Goal: Transaction & Acquisition: Book appointment/travel/reservation

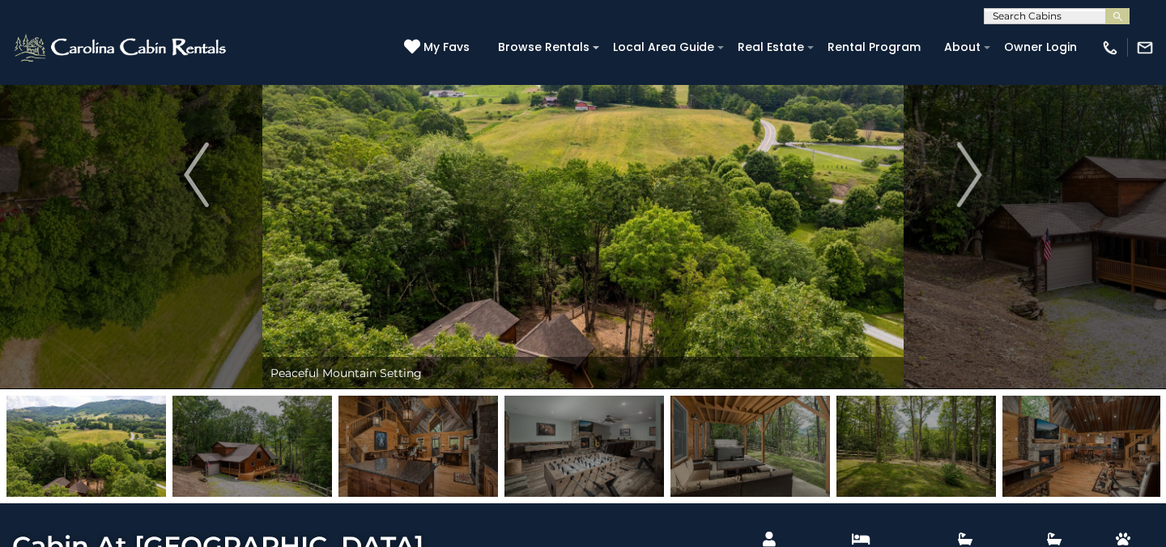
scroll to position [147, 0]
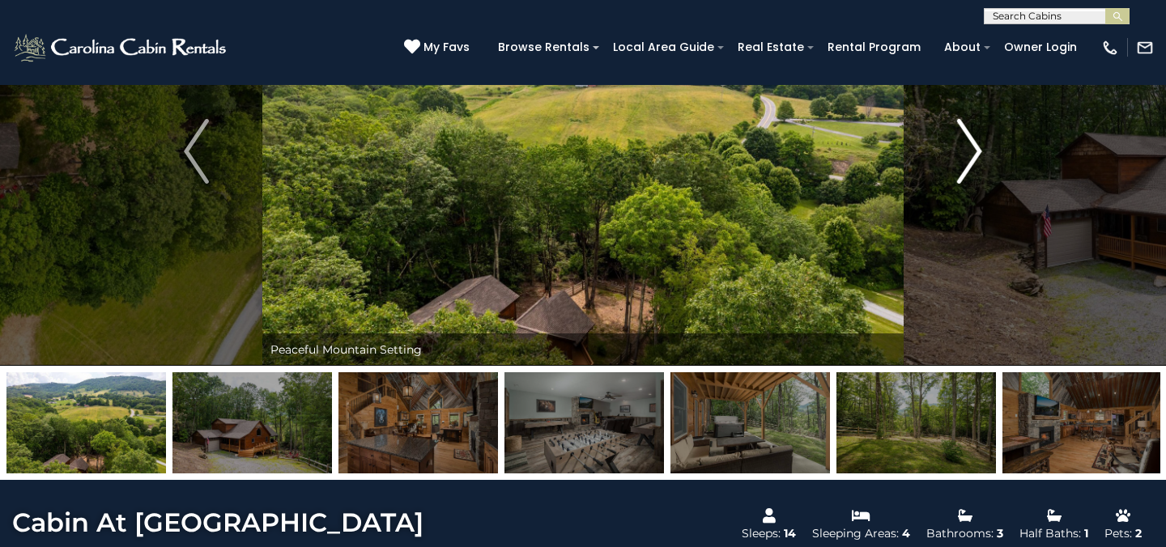
click at [972, 140] on img "Next" at bounding box center [969, 151] width 24 height 65
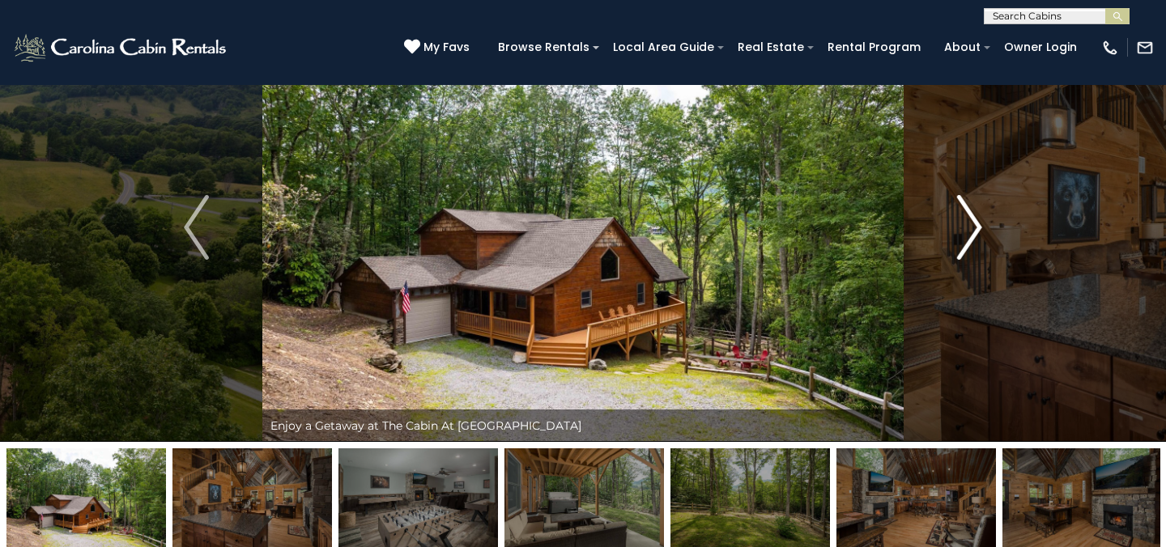
scroll to position [68, 0]
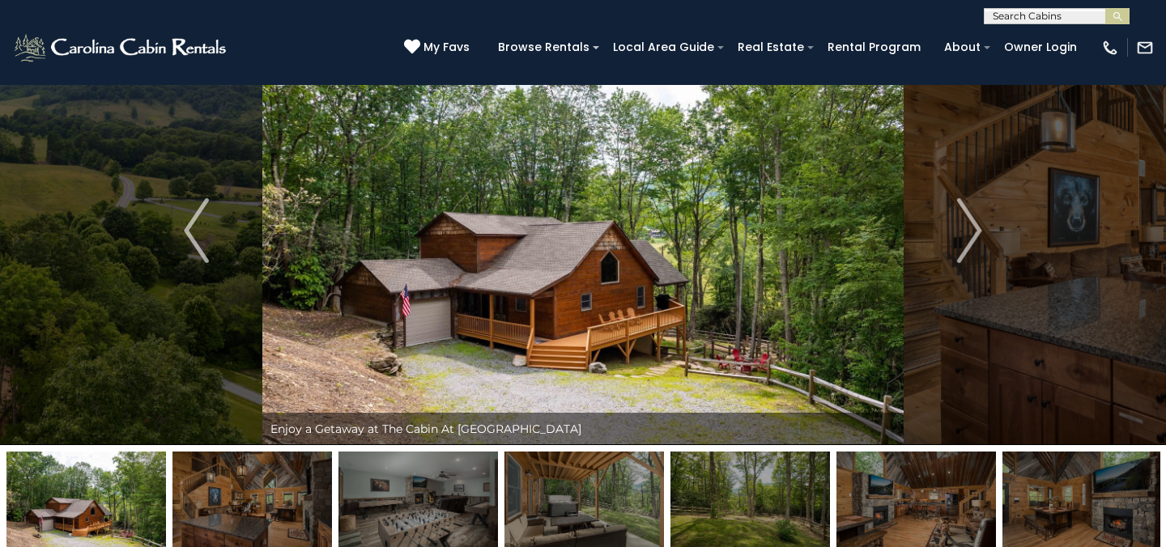
click at [629, 275] on img at bounding box center [582, 230] width 641 height 429
click at [966, 229] on img "Next" at bounding box center [969, 230] width 24 height 65
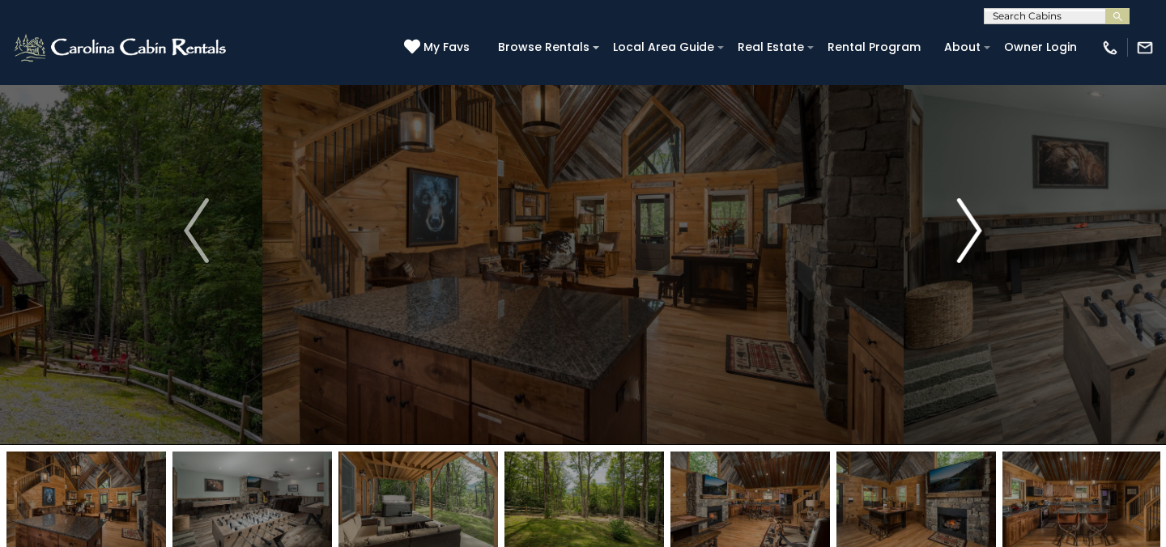
click at [966, 229] on img "Next" at bounding box center [969, 230] width 24 height 65
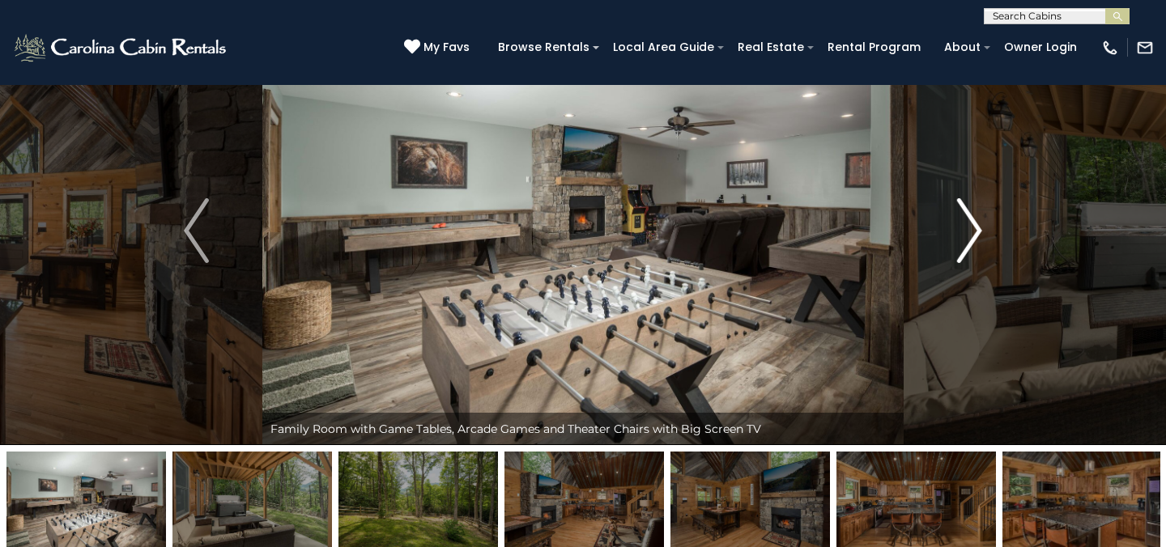
click at [966, 228] on img "Next" at bounding box center [969, 230] width 24 height 65
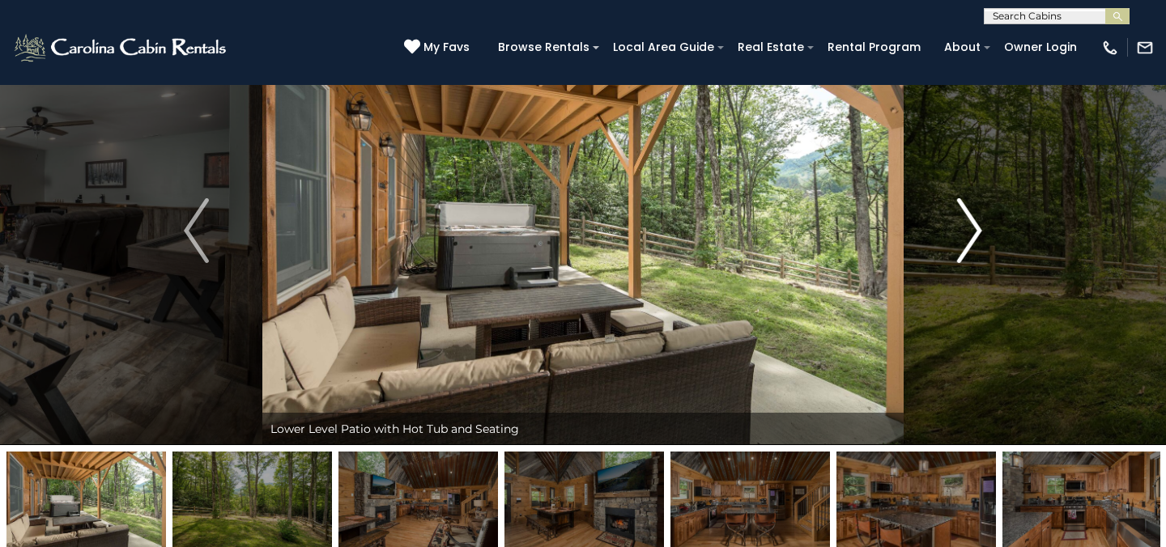
click at [966, 228] on img "Next" at bounding box center [969, 230] width 24 height 65
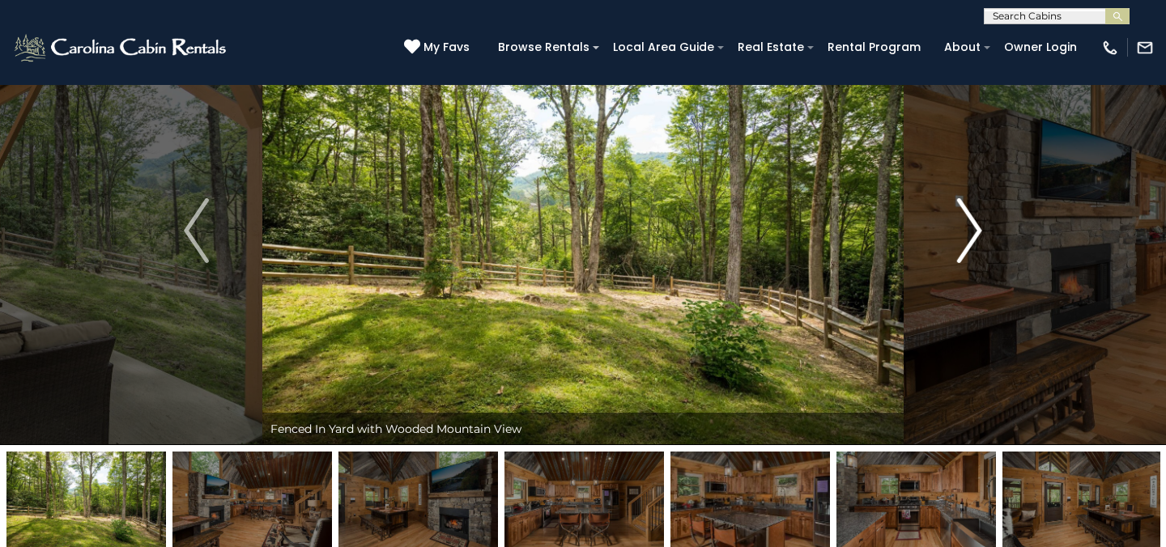
click at [966, 228] on img "Next" at bounding box center [969, 230] width 24 height 65
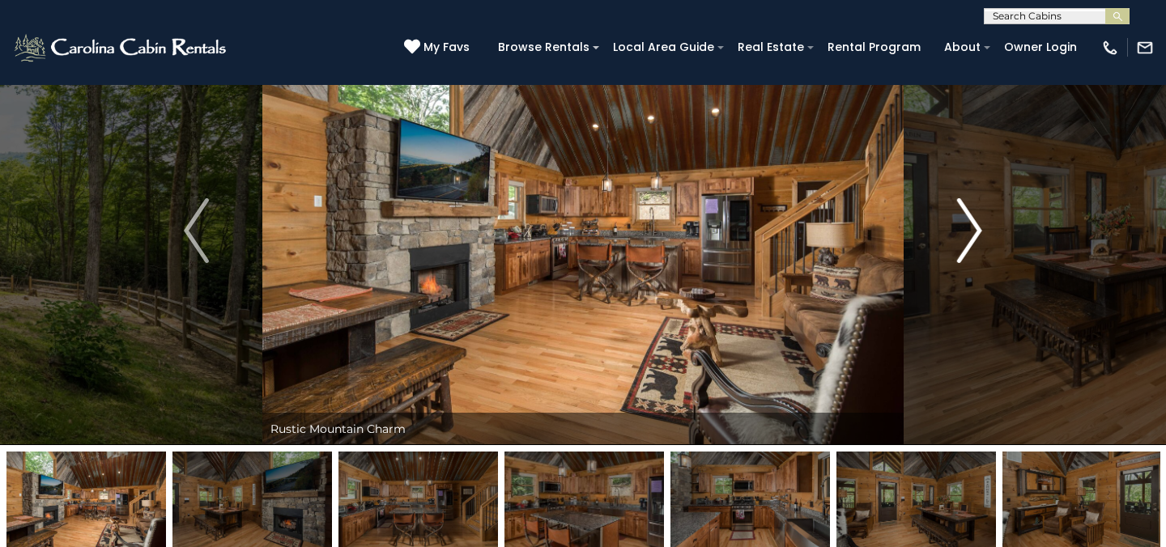
click at [966, 228] on img "Next" at bounding box center [969, 230] width 24 height 65
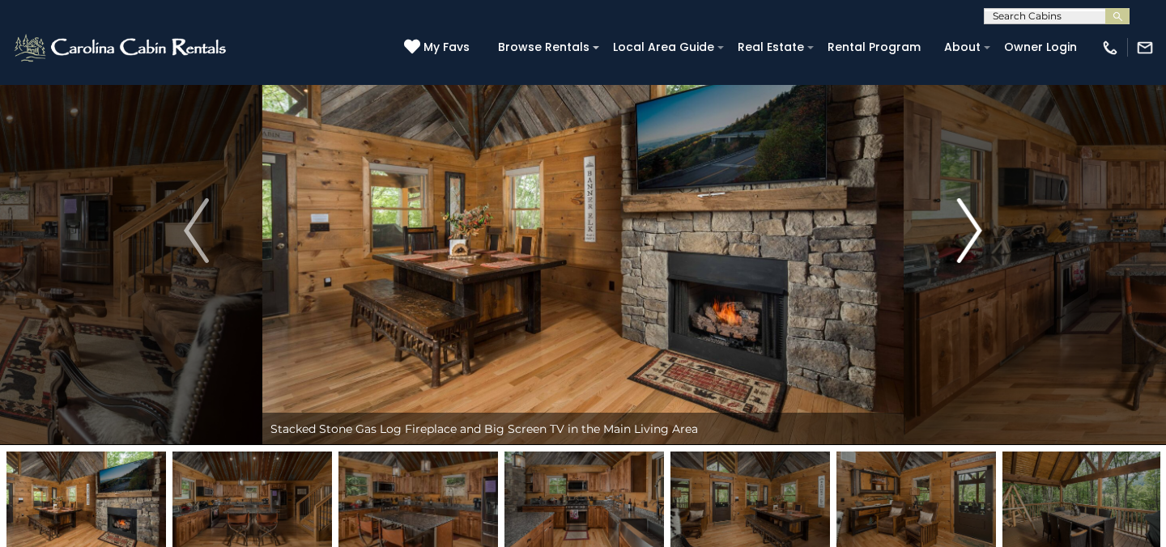
click at [966, 228] on img "Next" at bounding box center [969, 230] width 24 height 65
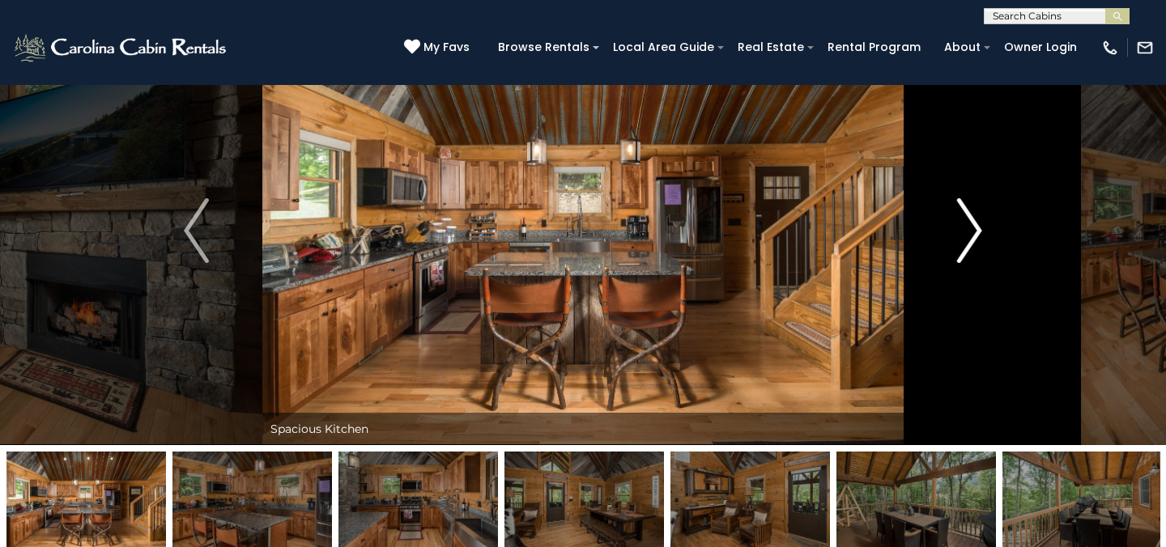
click at [966, 228] on img "Next" at bounding box center [969, 230] width 24 height 65
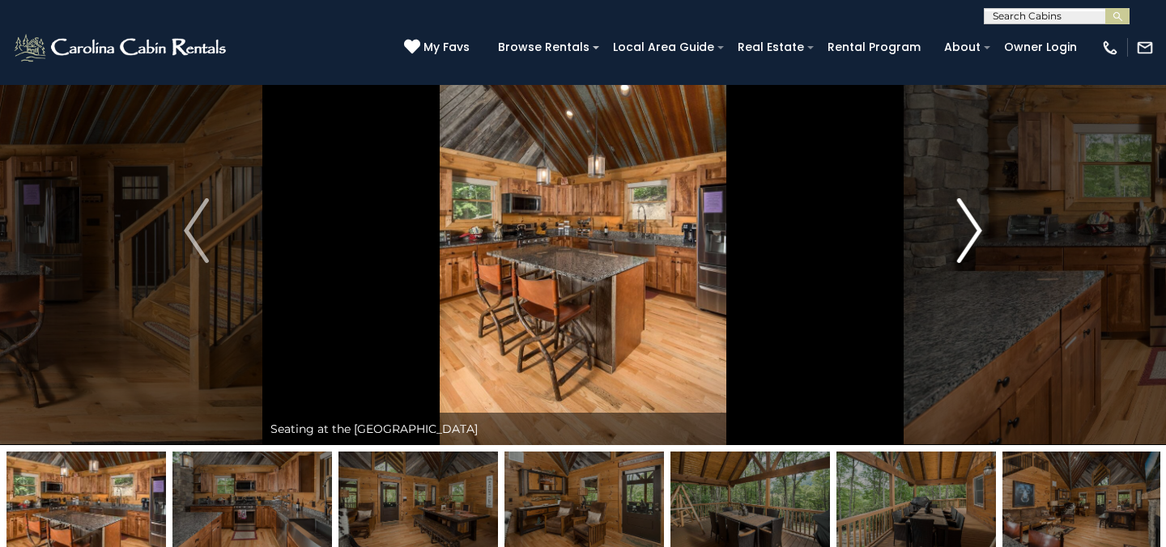
click at [966, 228] on img "Next" at bounding box center [969, 230] width 24 height 65
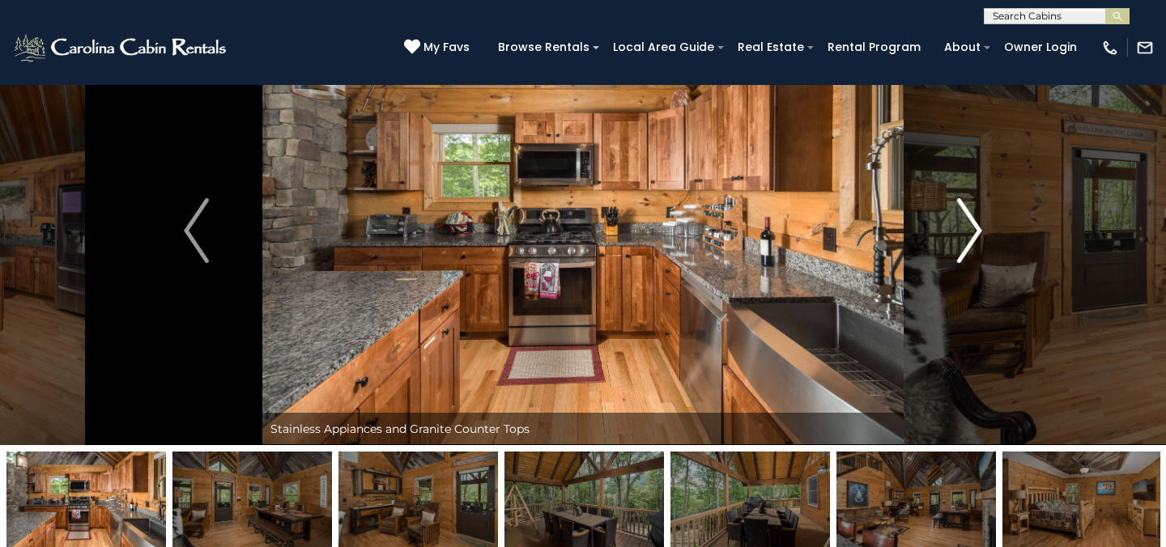
click at [966, 228] on img "Next" at bounding box center [969, 230] width 24 height 65
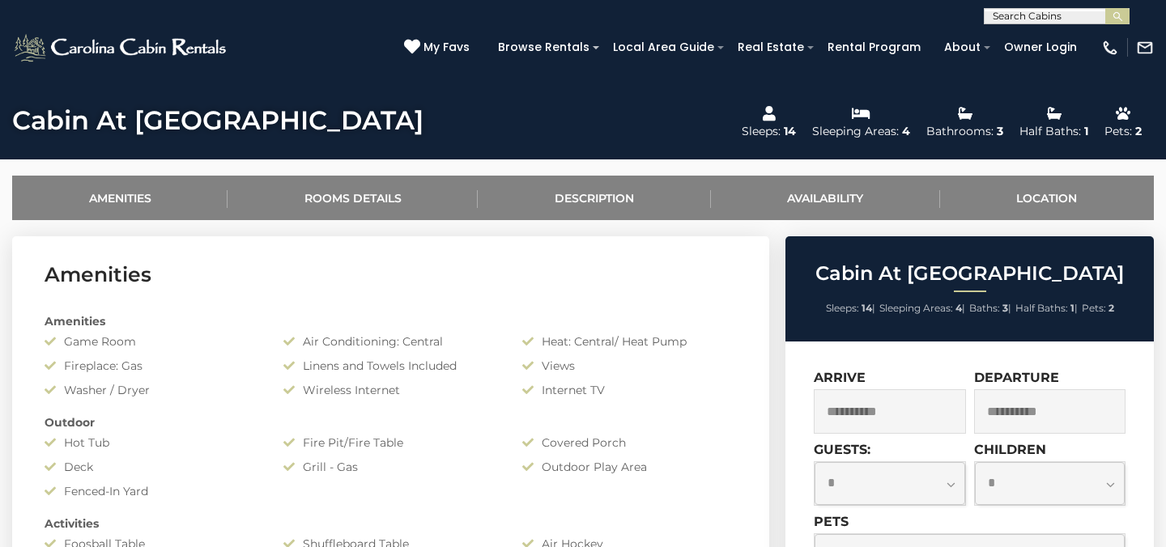
scroll to position [683, 0]
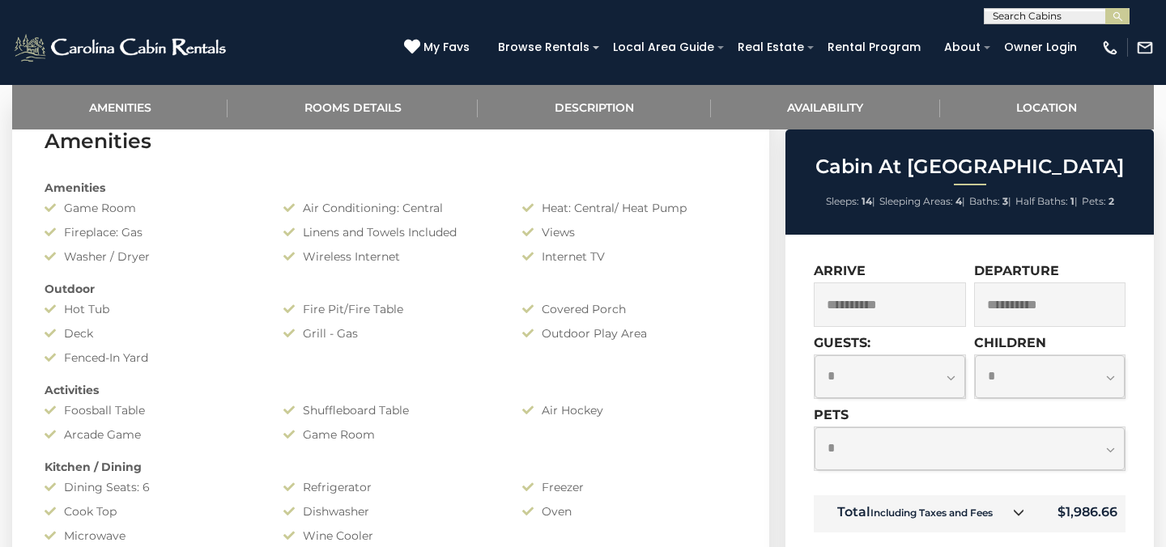
click at [903, 298] on input "**********" at bounding box center [890, 305] width 152 height 45
click at [766, 311] on section "Amenities Amenities Game Room Air Conditioning: Central Heat: Central/ Heat Pum…" at bounding box center [390, 396] width 757 height 587
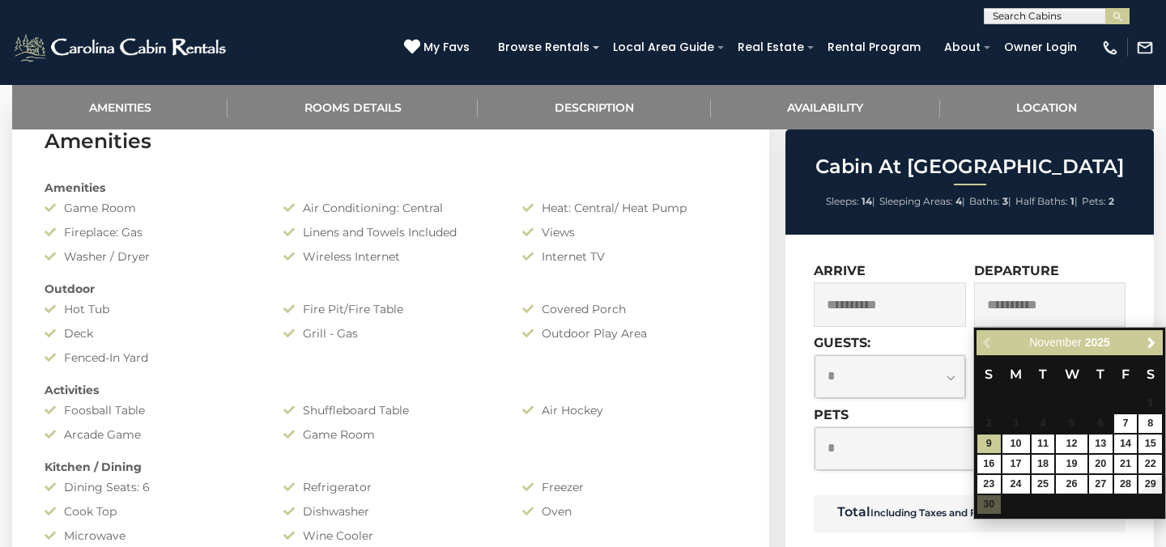
click at [878, 411] on div "**********" at bounding box center [970, 439] width 312 height 64
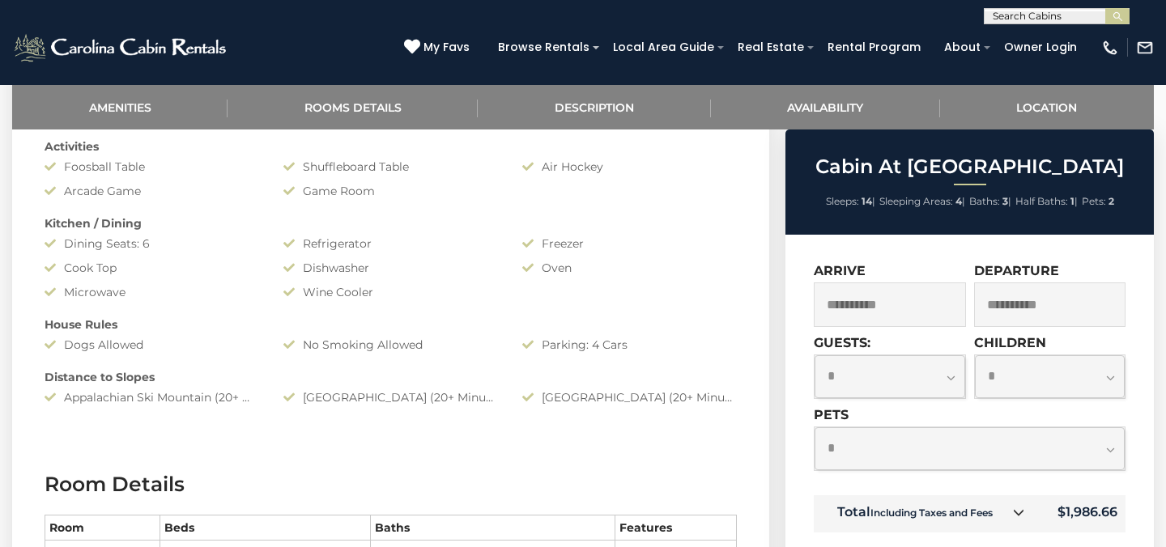
scroll to position [928, 0]
